Goal: Task Accomplishment & Management: Use online tool/utility

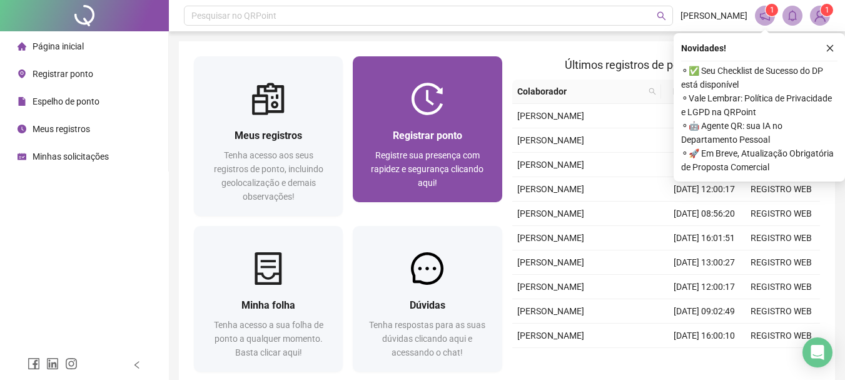
click at [437, 175] on span "Registre sua presença com rapidez e segurança clicando aqui!" at bounding box center [427, 169] width 113 height 38
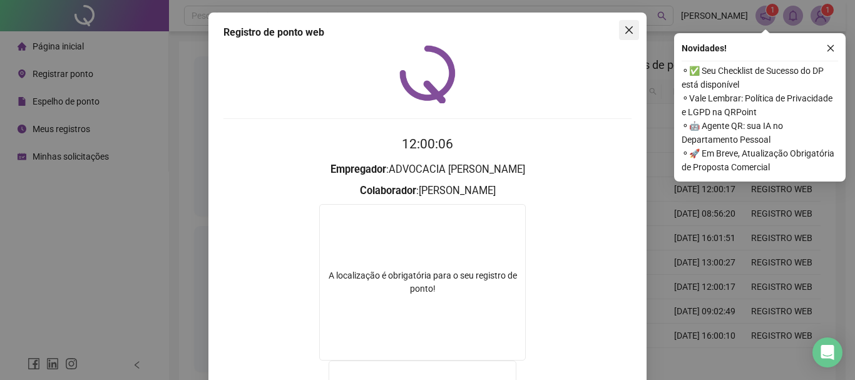
click at [627, 30] on icon "close" at bounding box center [629, 30] width 10 height 10
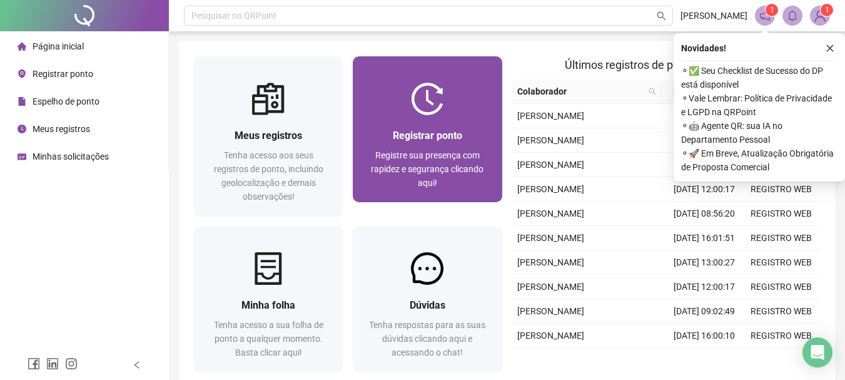
click at [448, 108] on div at bounding box center [427, 99] width 149 height 33
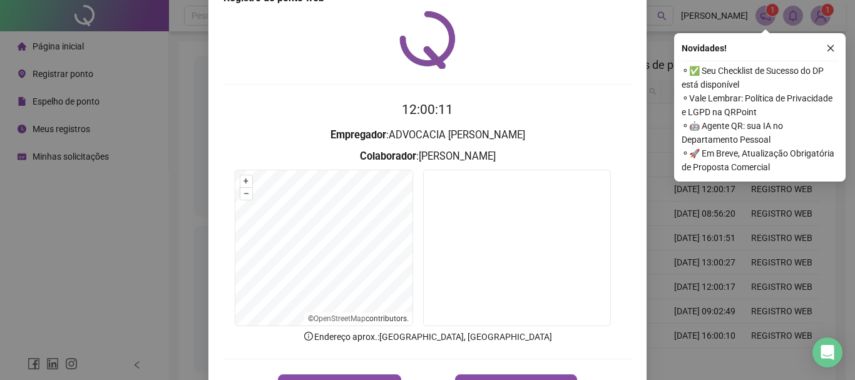
scroll to position [81, 0]
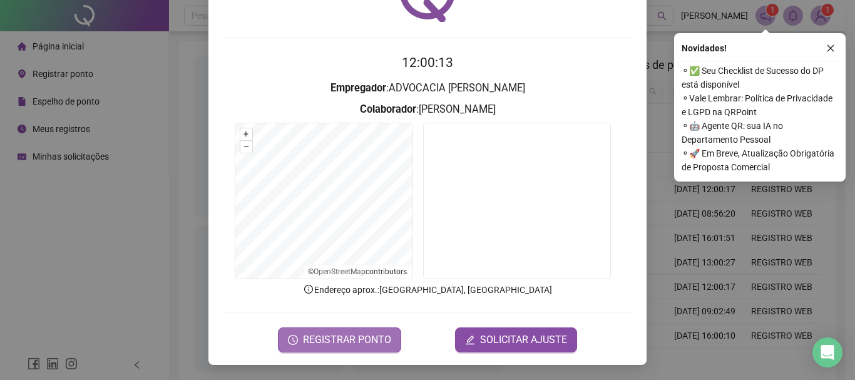
click at [326, 337] on span "REGISTRAR PONTO" at bounding box center [347, 339] width 88 height 15
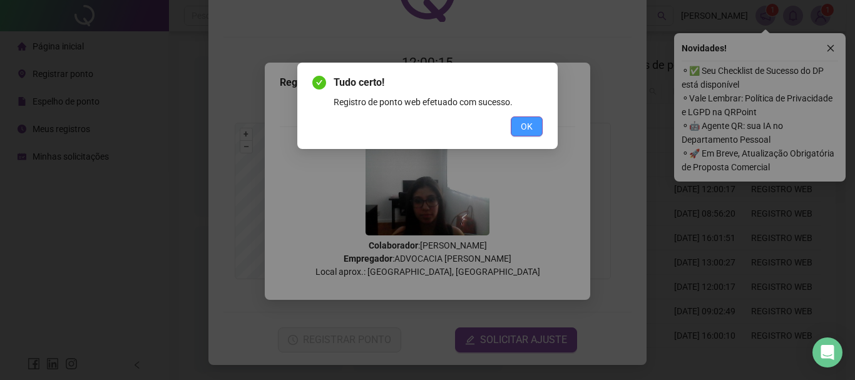
click at [531, 128] on span "OK" at bounding box center [527, 127] width 12 height 14
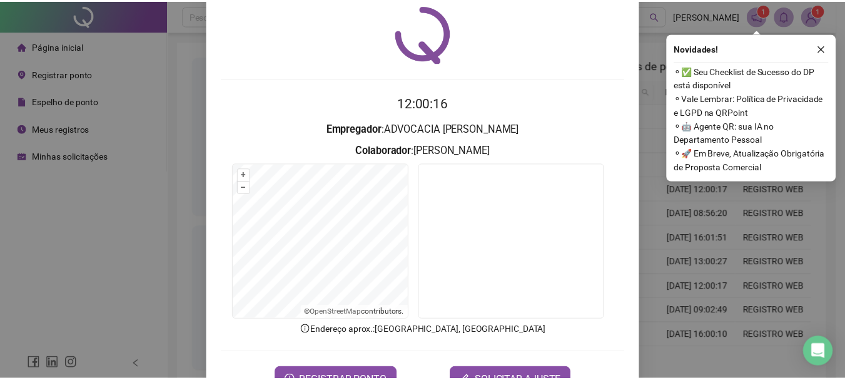
scroll to position [0, 0]
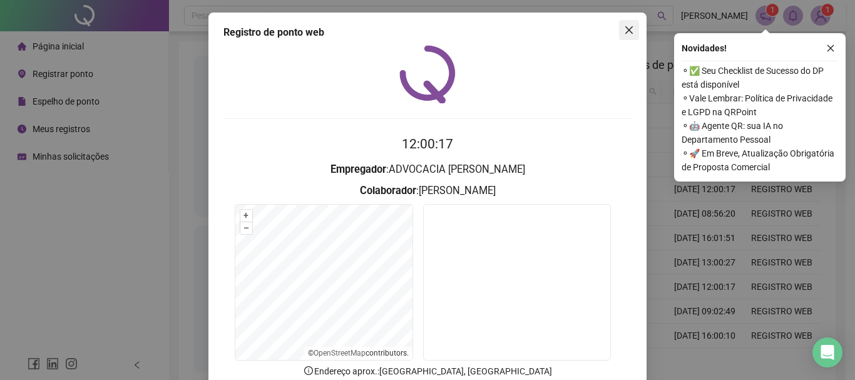
click at [626, 32] on icon "close" at bounding box center [629, 30] width 10 height 10
